Goal: Information Seeking & Learning: Learn about a topic

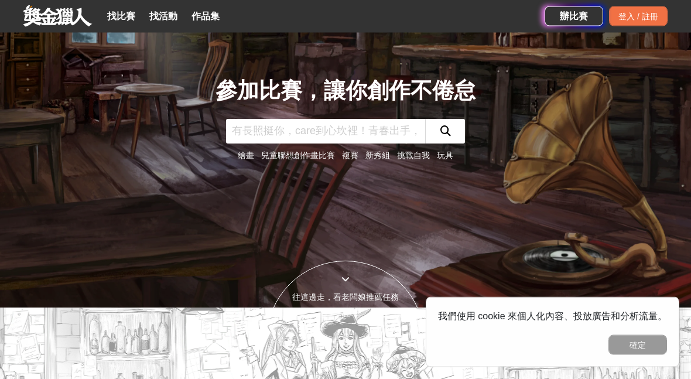
scroll to position [40, 0]
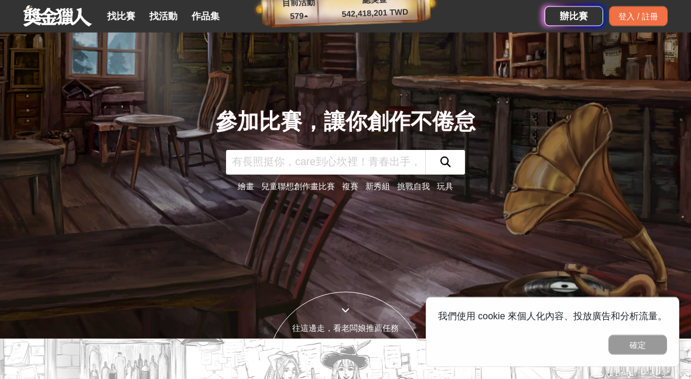
click at [122, 11] on link "找比賽" at bounding box center [120, 16] width 37 height 16
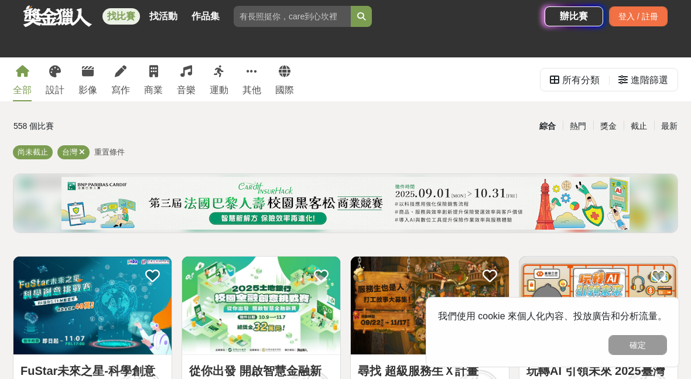
click at [99, 67] on div "全部 設計 影像 寫作 商業 音樂 運動 其他 國際" at bounding box center [153, 79] width 295 height 44
click at [129, 77] on link "寫作" at bounding box center [120, 79] width 19 height 44
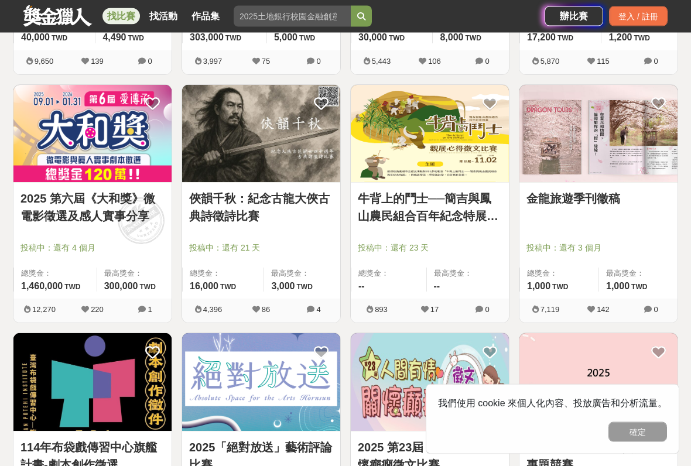
scroll to position [420, 0]
click at [30, 268] on span "總獎金：" at bounding box center [55, 274] width 69 height 12
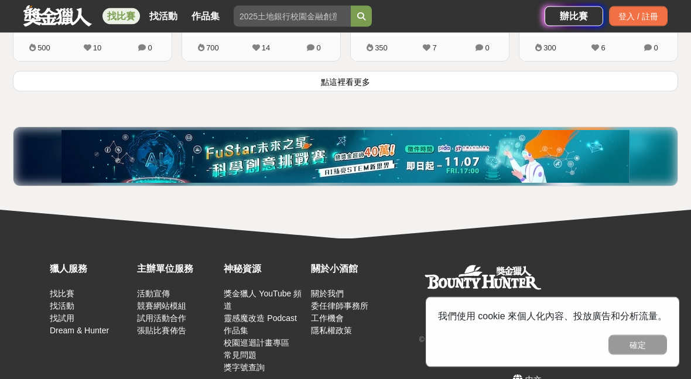
scroll to position [1700, 0]
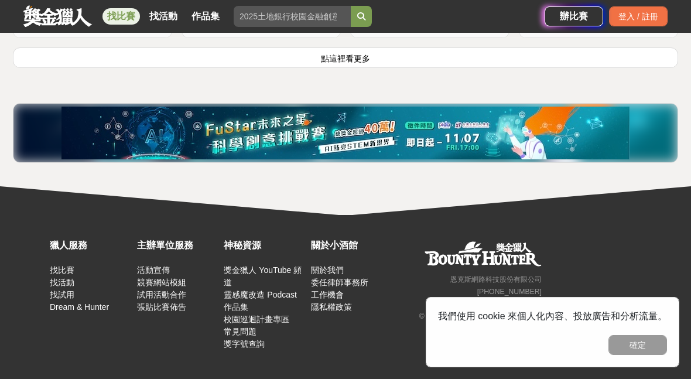
click at [61, 58] on button "點這裡看更多" at bounding box center [345, 57] width 665 height 20
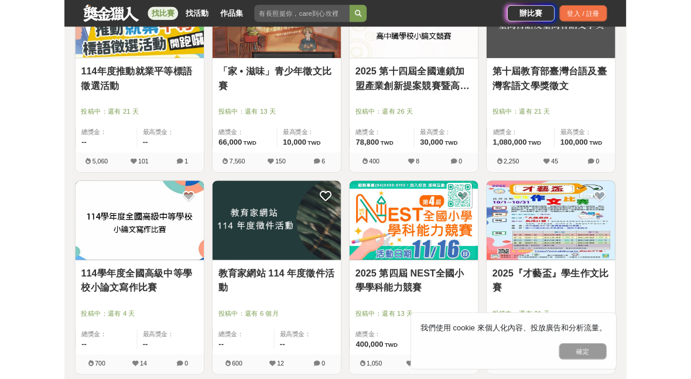
scroll to position [2271, 0]
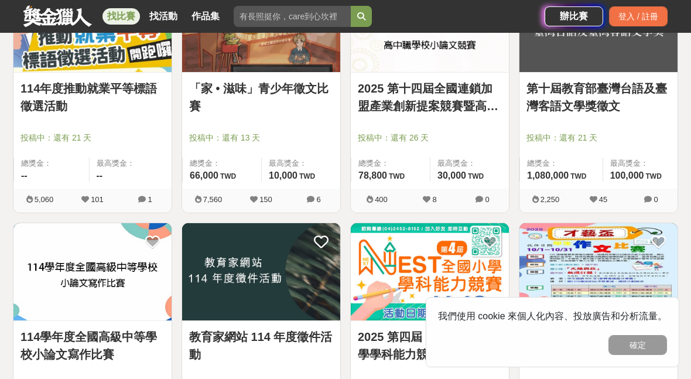
click at [389, 133] on span "投稿中：還有 26 天" at bounding box center [430, 138] width 144 height 12
click at [474, 80] on link "2025 第十四屆全國連鎖加盟產業創新提案競賽暨高中職學校小論文競賽" at bounding box center [430, 97] width 144 height 35
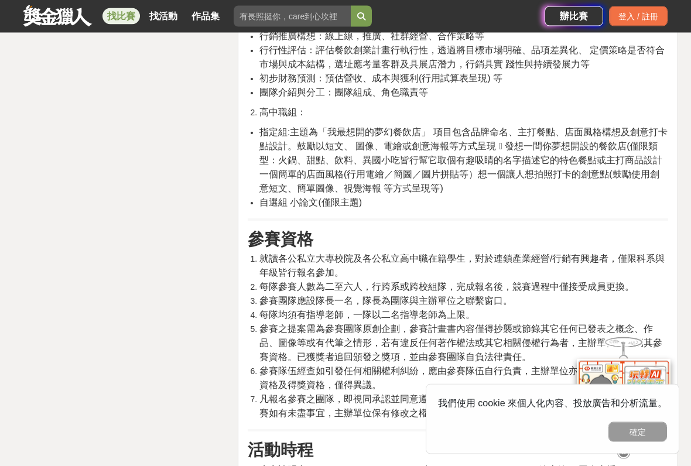
scroll to position [2083, 0]
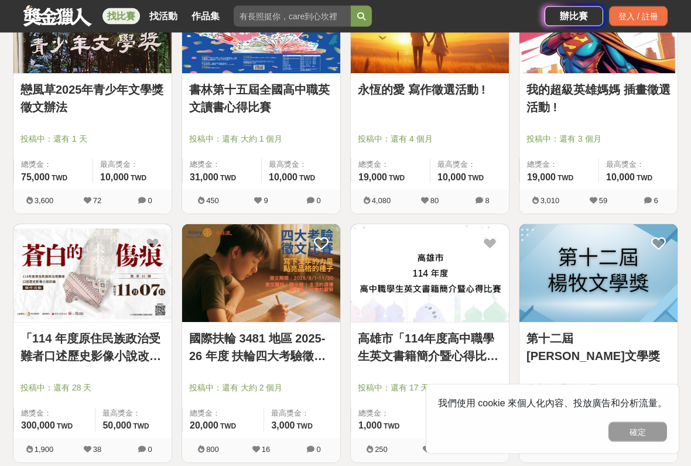
scroll to position [2767, 0]
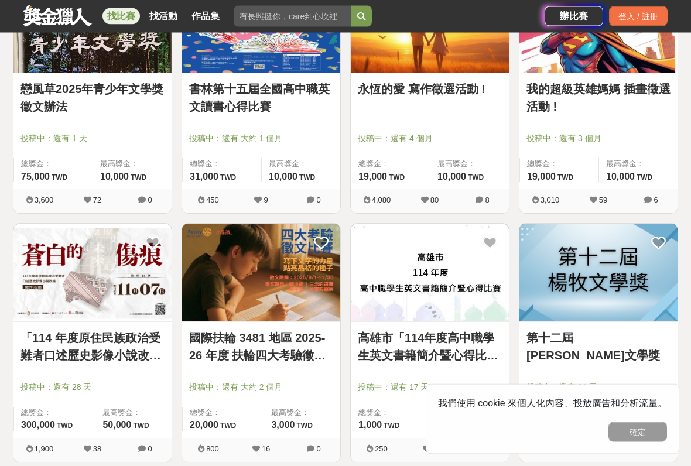
click at [36, 378] on span "總獎金：" at bounding box center [54, 414] width 67 height 12
click at [70, 267] on img at bounding box center [92, 273] width 158 height 98
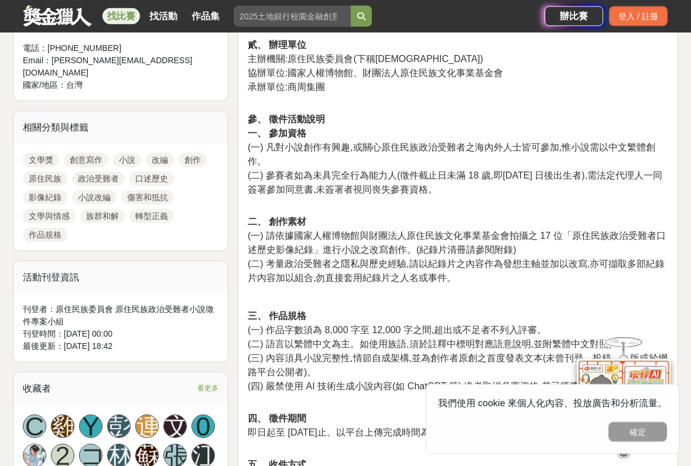
scroll to position [510, 0]
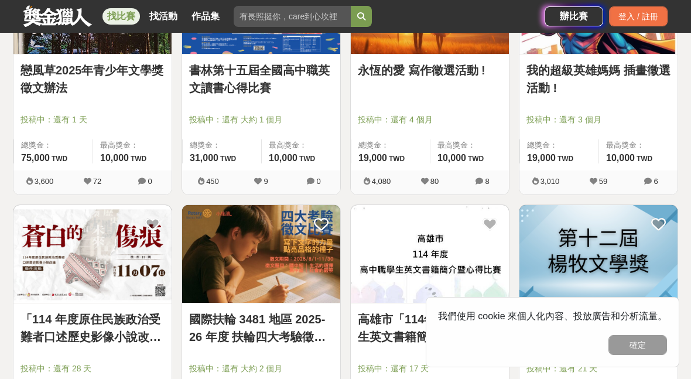
scroll to position [232, 0]
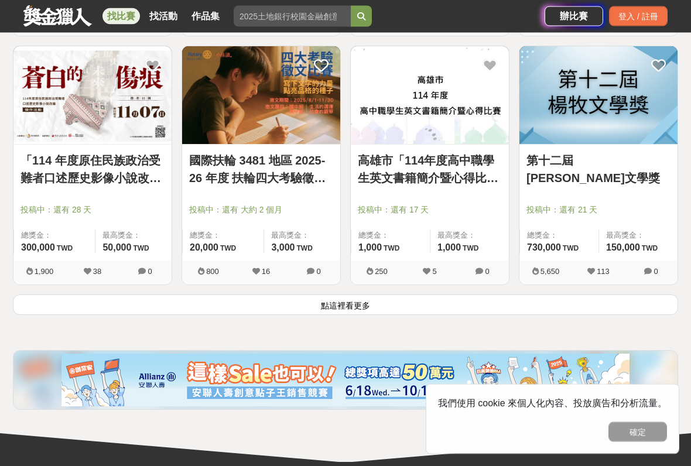
scroll to position [2945, 0]
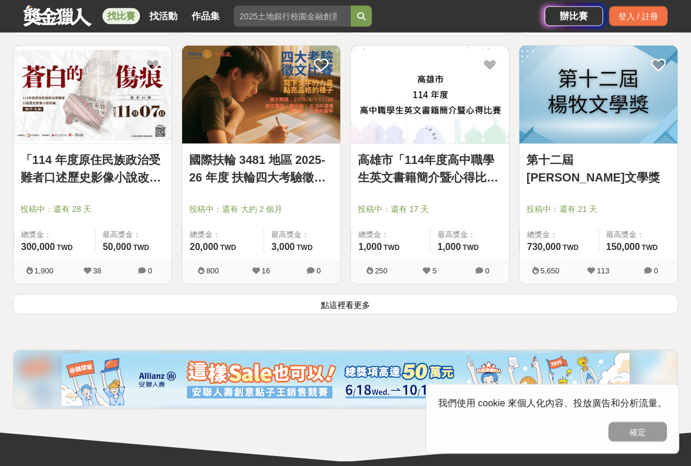
click at [636, 181] on div "第十二屆[PERSON_NAME]文學獎" at bounding box center [598, 167] width 144 height 31
click at [602, 167] on link "第十二屆[PERSON_NAME]文學獎" at bounding box center [598, 169] width 144 height 35
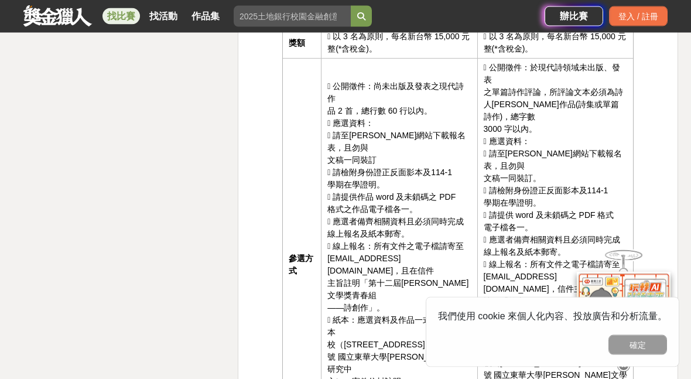
scroll to position [1964, 0]
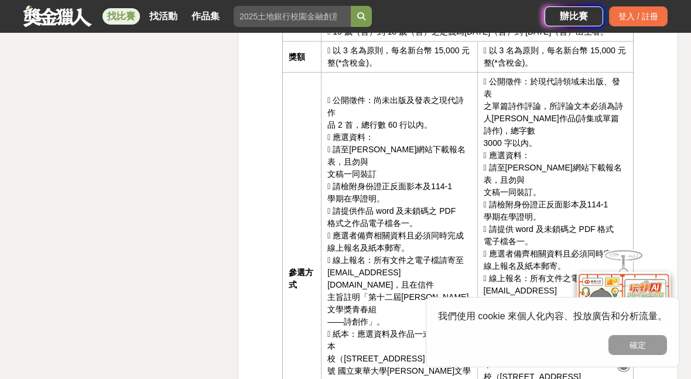
click at [648, 354] on button "確定" at bounding box center [637, 345] width 59 height 20
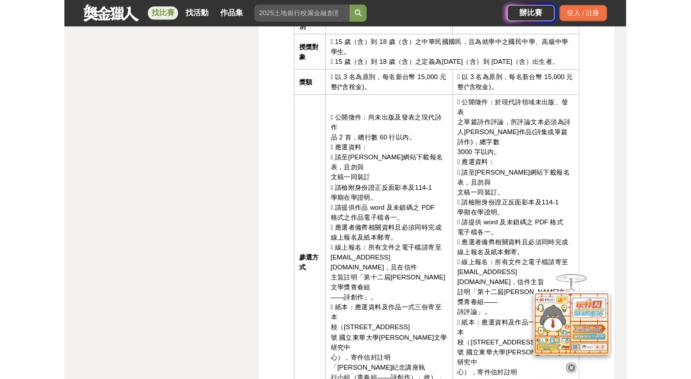
scroll to position [1913, 0]
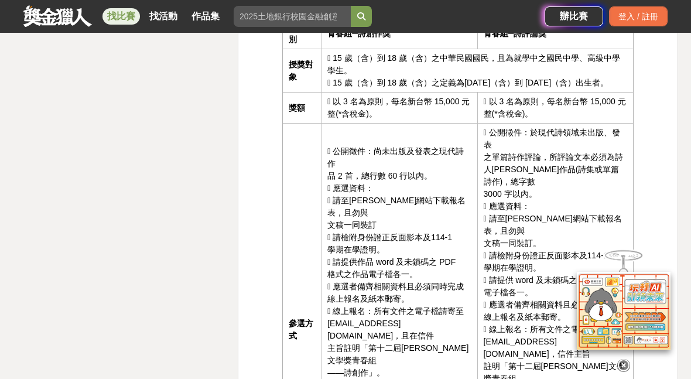
click at [625, 368] on icon at bounding box center [623, 365] width 13 height 13
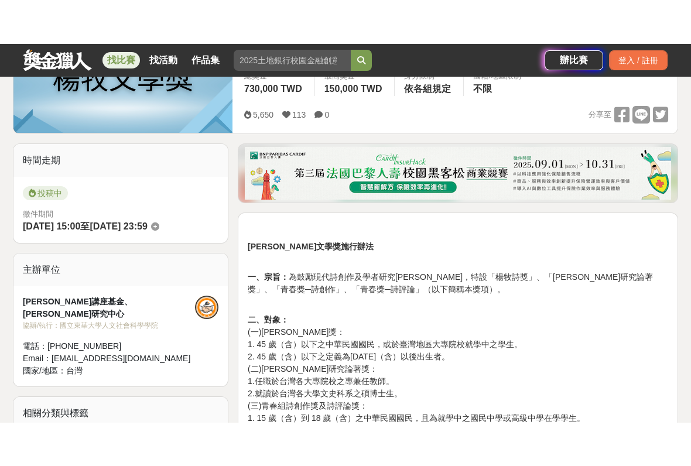
scroll to position [216, 0]
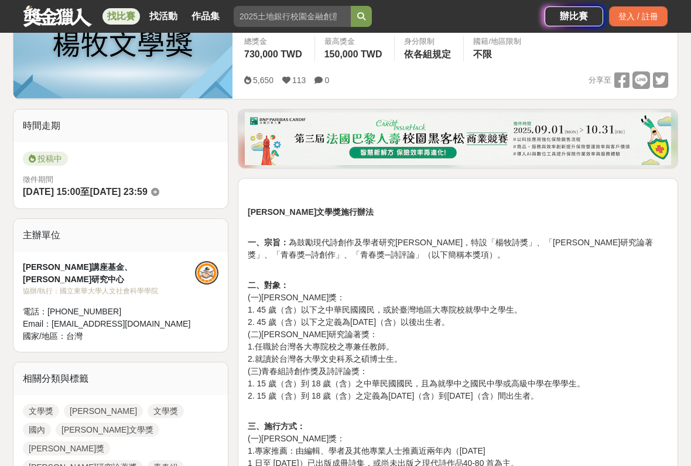
click at [254, 87] on div "5,650 113 0" at bounding box center [291, 80] width 94 height 18
click at [253, 87] on div "5,650 113 0" at bounding box center [291, 80] width 94 height 18
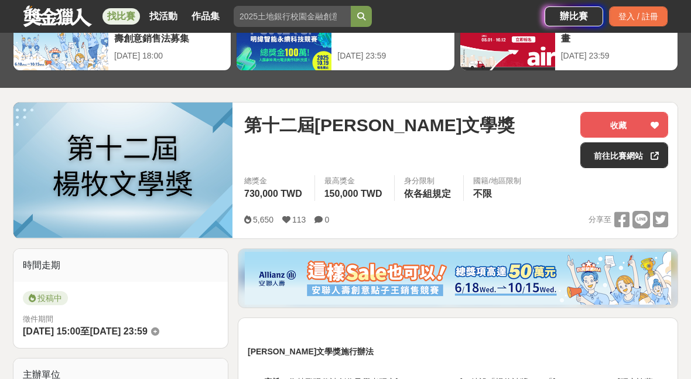
scroll to position [42, 0]
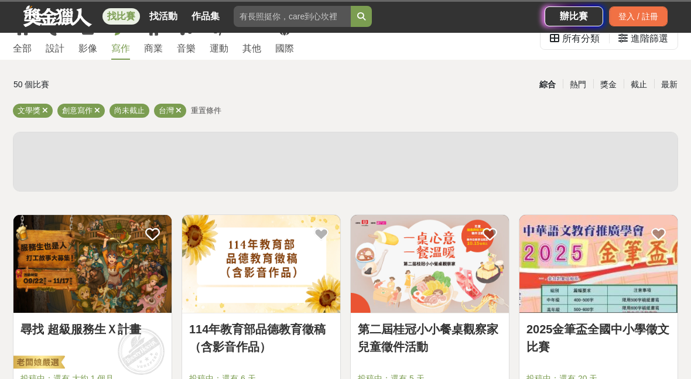
scroll to position [2990, 0]
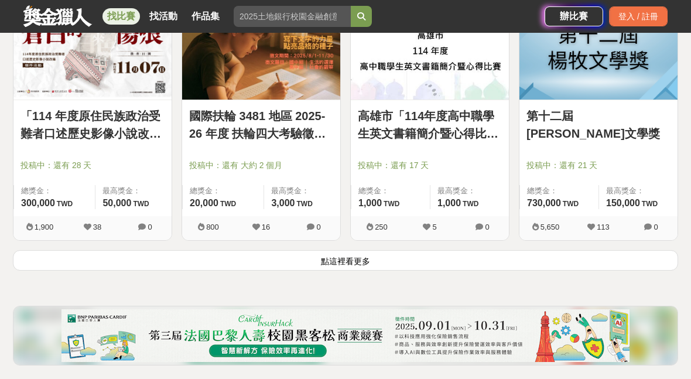
click at [637, 262] on button "點這裡看更多" at bounding box center [345, 260] width 665 height 20
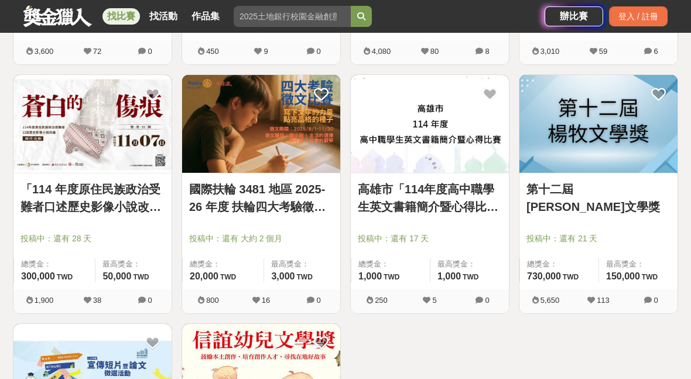
scroll to position [3105, 0]
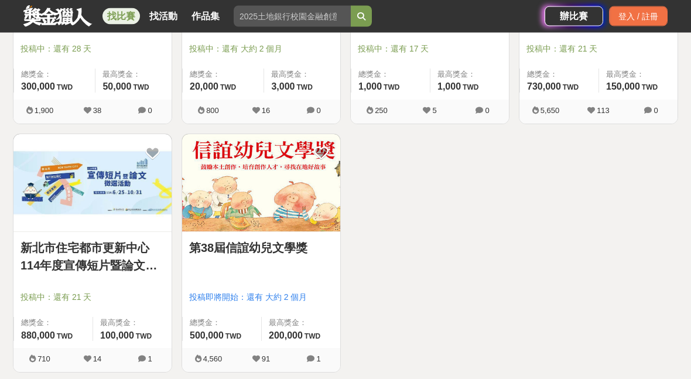
click at [201, 271] on div "第38屆信誼幼兒文學獎 投稿即將開始：還有 大約 2 個月 總獎金： 500,000 500,000 TWD 最高獎金： 200,000 TWD" at bounding box center [261, 290] width 158 height 116
click at [201, 244] on link "第38屆信誼幼兒文學獎" at bounding box center [261, 248] width 144 height 18
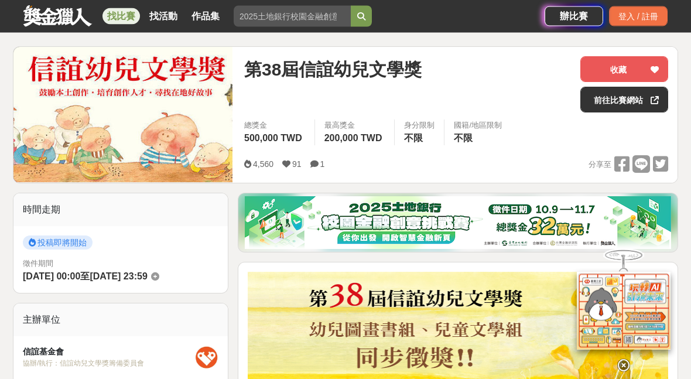
scroll to position [96, 0]
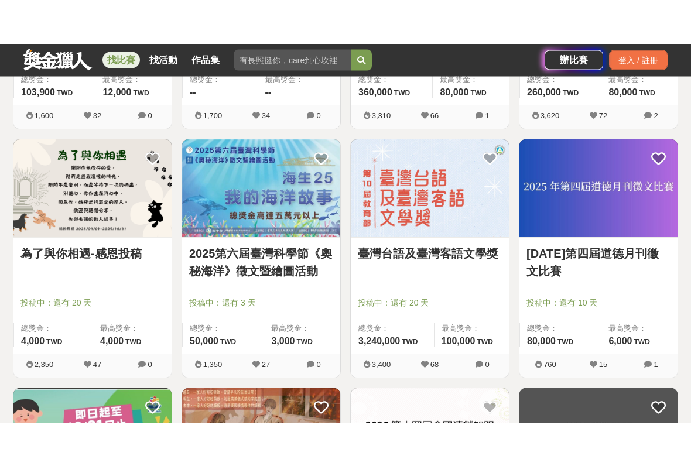
scroll to position [2110, 0]
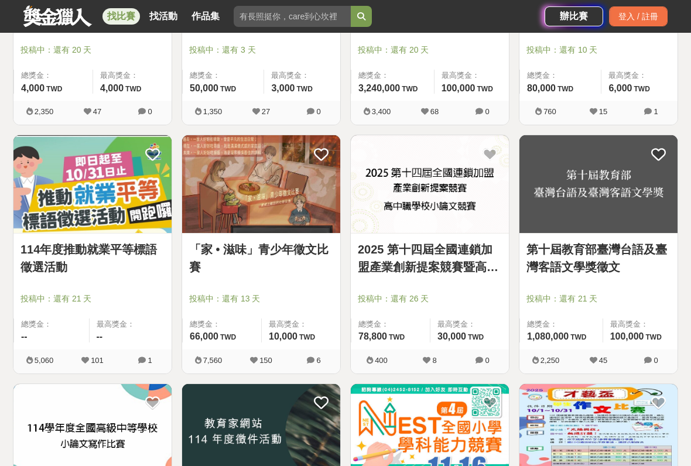
click at [207, 316] on div "「家 • 滋味」青少年徵文比賽 投稿中：還有 13 天 總獎金： 66,000 66,000 TWD 最高獎金： 10,000 TWD" at bounding box center [261, 292] width 158 height 116
click at [218, 232] on img at bounding box center [261, 184] width 158 height 98
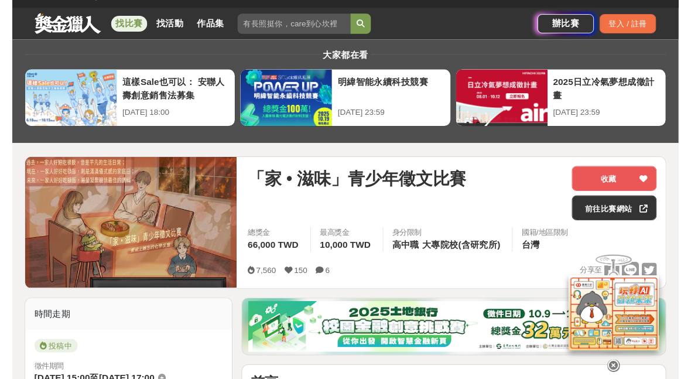
scroll to position [17, 0]
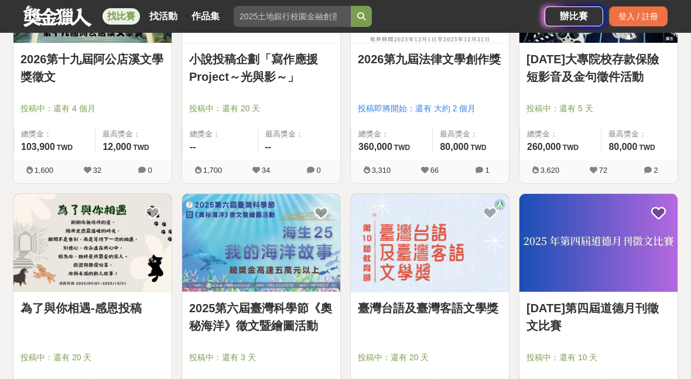
scroll to position [1802, 0]
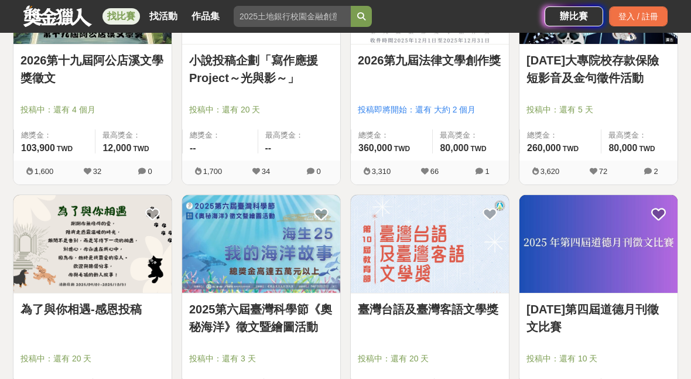
click at [8, 174] on div "50 個比賽 綜合 熱門 獎金 截止 最新 文學獎 創意寫作 尚未截止 台灣 重置條件 尋找 超級服務生Ｘ計畫 投稿中：還有 大約 1 個月 總獎金： 40,…" at bounding box center [346, 52] width 684 height 3476
click at [3, 122] on div "全部 設計 影像 寫作 商業 音樂 運動 其他 國際 所有分類 進階篩選 50 個比賽 綜合 熱門 獎金 截止 最新 文學獎 創意寫作 尚未截止 台灣 重置條…" at bounding box center [345, 44] width 691 height 3577
click at [639, 101] on div "[DATE]大專院校存款保險短影音及金句徵件活動 投稿中：還有 5 天 總獎金： 260,000 260,000 TWD 最高獎金： 80,000 TWD" at bounding box center [598, 102] width 158 height 116
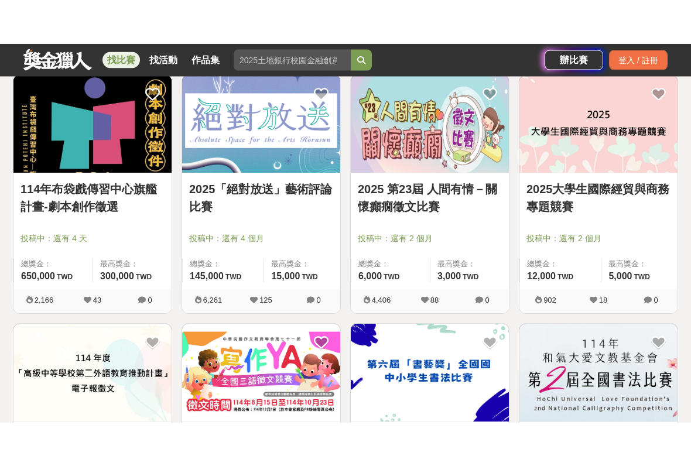
scroll to position [718, 0]
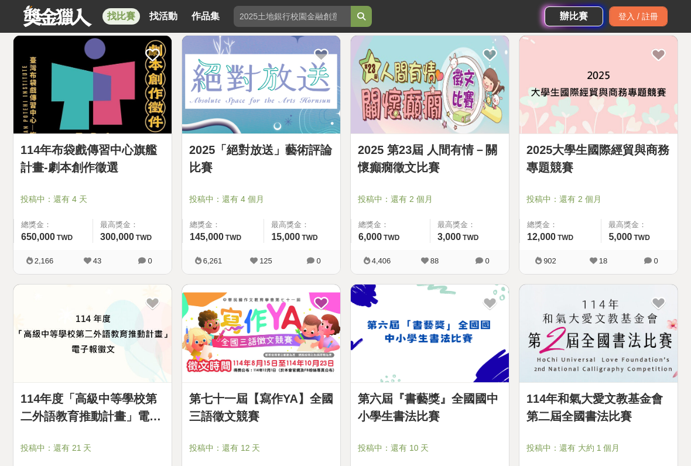
click at [193, 213] on div "投稿中：還有 4 個月" at bounding box center [261, 204] width 144 height 22
click at [219, 133] on img at bounding box center [261, 85] width 158 height 98
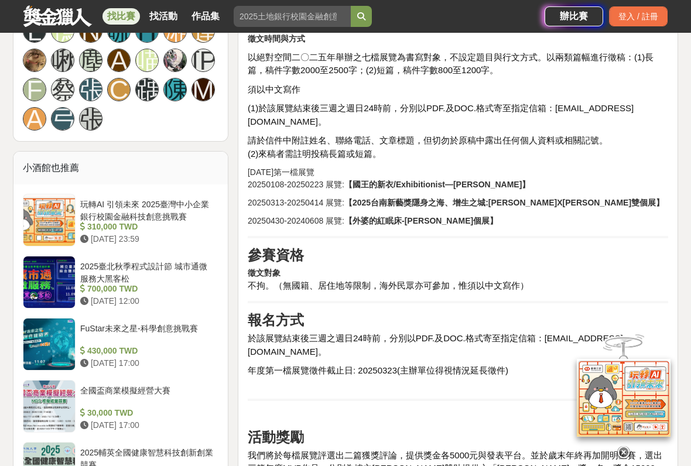
scroll to position [886, 0]
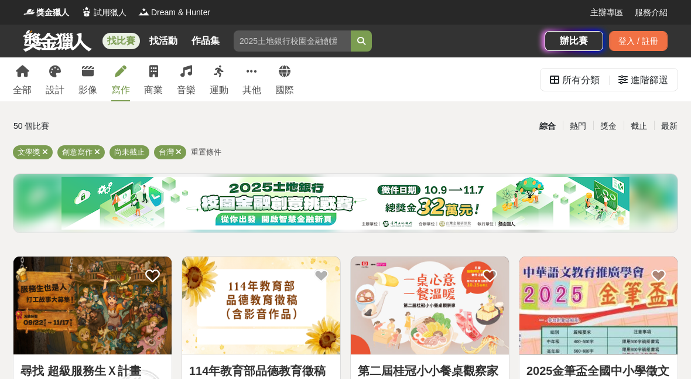
click at [155, 70] on icon at bounding box center [153, 72] width 9 height 12
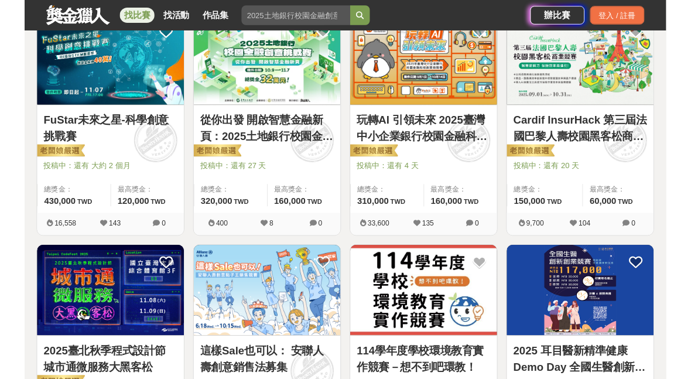
scroll to position [255, 0]
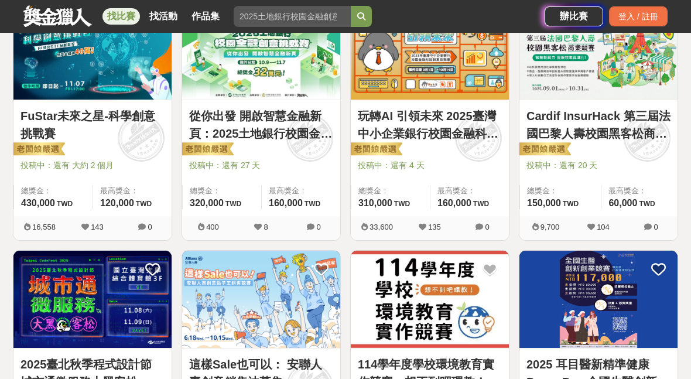
click at [400, 112] on link "玩轉AI 引領未來 2025臺灣中小企業銀行校園金融科技創意挑戰賽" at bounding box center [430, 124] width 144 height 35
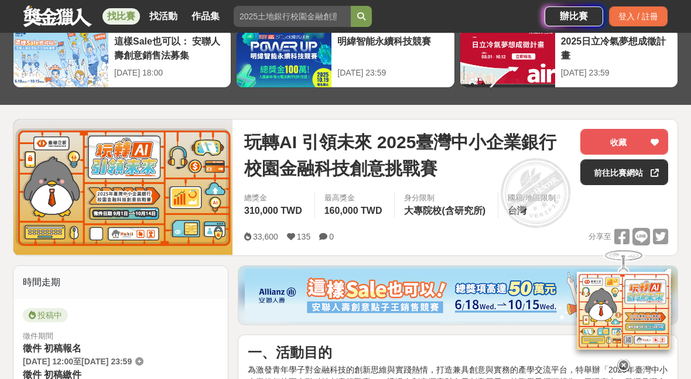
scroll to position [16, 0]
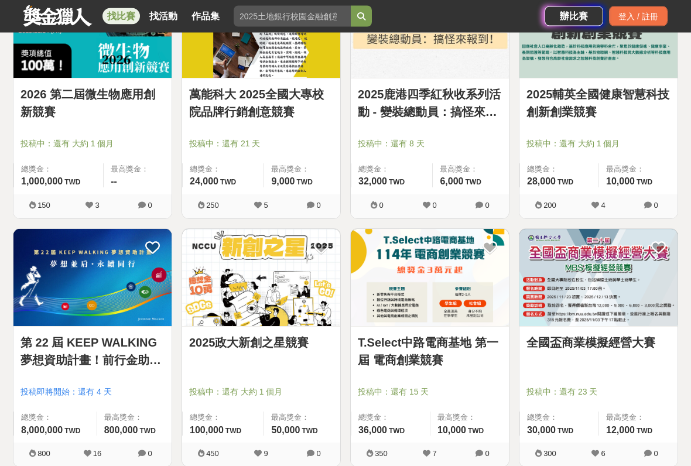
scroll to position [1022, 0]
click at [40, 346] on link "第 22 屆 KEEP WALKING 夢想資助計畫！前行金助力夢想起飛👣" at bounding box center [92, 351] width 144 height 35
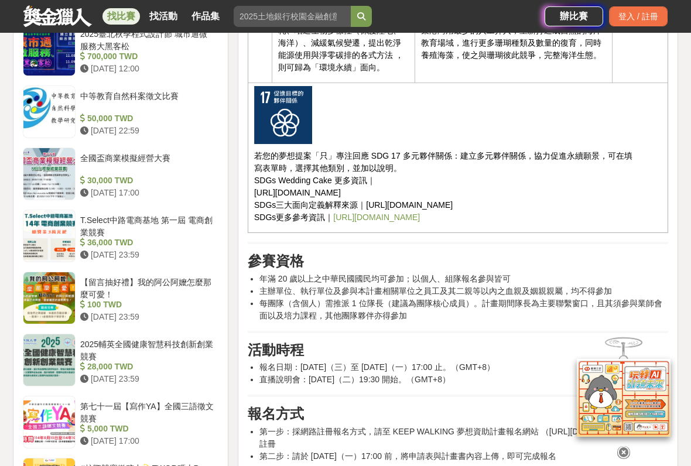
scroll to position [1204, 0]
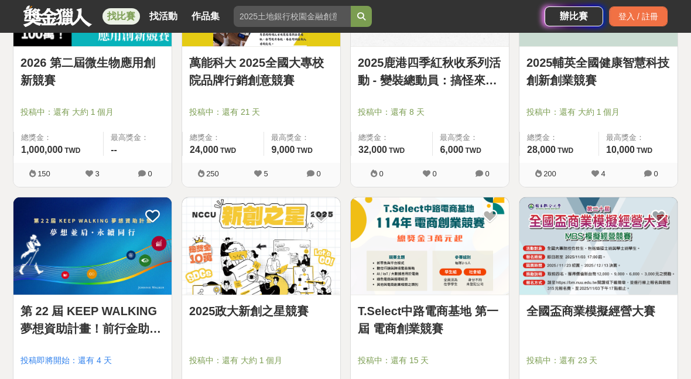
scroll to position [1053, 0]
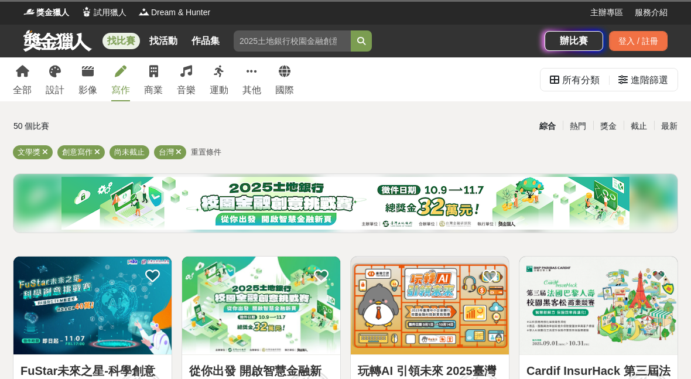
scroll to position [1928, 0]
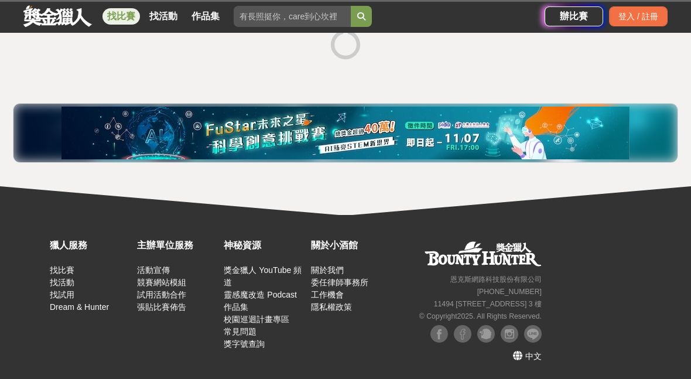
scroll to position [232, 0]
